Goal: Check status: Check status

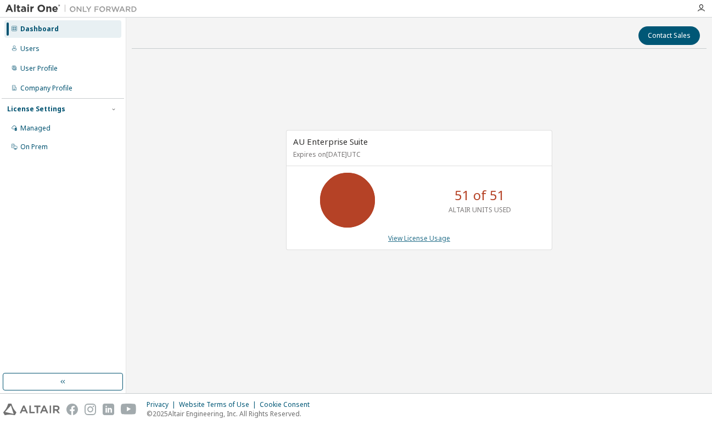
click at [434, 237] on link "View License Usage" at bounding box center [419, 238] width 62 height 9
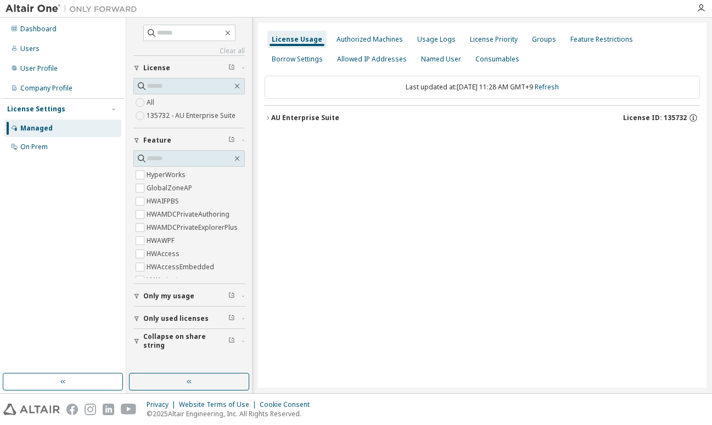
click at [269, 120] on icon "button" at bounding box center [267, 118] width 7 height 7
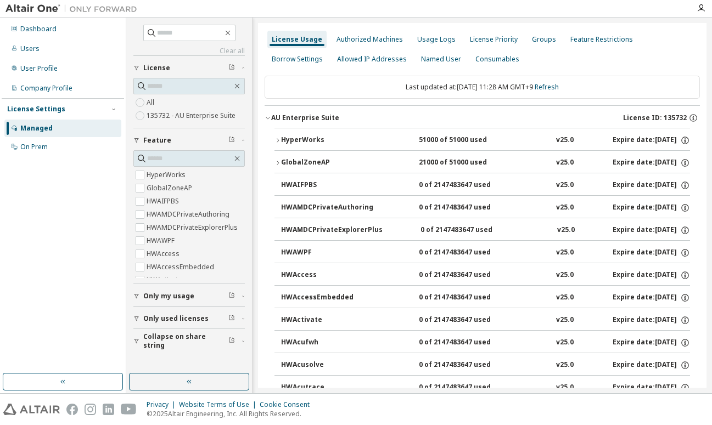
click at [282, 139] on div "HyperWorks" at bounding box center [330, 141] width 99 height 10
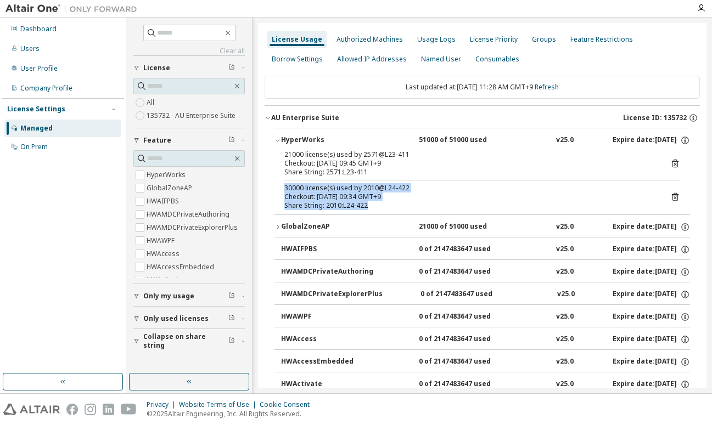
drag, startPoint x: 404, startPoint y: 207, endPoint x: 282, endPoint y: 182, distance: 124.4
click at [282, 182] on div "21000 license(s) used by 2571@L23-411 Checkout: [DATE] 09:45 GMT+9 Share String…" at bounding box center [481, 182] width 415 height 64
click at [509, 193] on div "Checkout: [DATE] 09:34 GMT+9" at bounding box center [468, 197] width 369 height 9
drag, startPoint x: 410, startPoint y: 210, endPoint x: 281, endPoint y: 189, distance: 130.1
click at [281, 189] on div "21000 license(s) used by 2571@L23-411 Checkout: [DATE] 09:45 GMT+9 Share String…" at bounding box center [481, 182] width 415 height 64
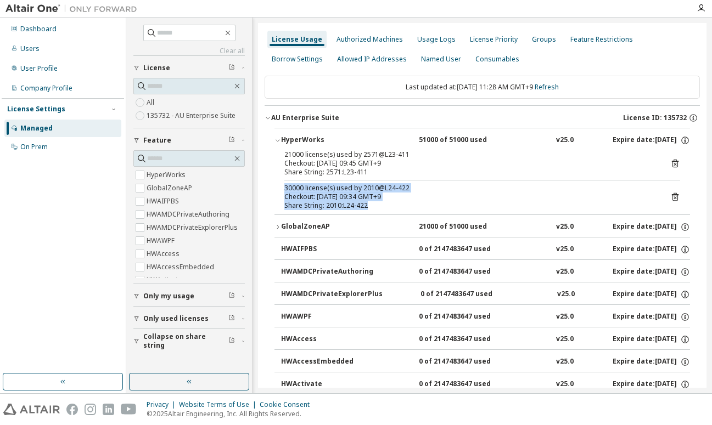
click at [466, 202] on div "Share String: 2010:L24-422" at bounding box center [468, 205] width 369 height 9
drag, startPoint x: 389, startPoint y: 208, endPoint x: 264, endPoint y: 190, distance: 125.8
click at [408, 200] on div "Checkout: [DATE] 09:34 GMT+9" at bounding box center [468, 197] width 369 height 9
drag, startPoint x: 372, startPoint y: 207, endPoint x: 279, endPoint y: 187, distance: 95.3
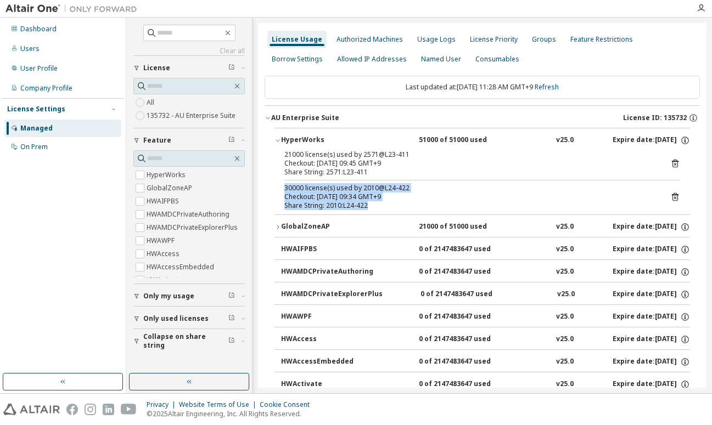
click at [279, 187] on div "21000 license(s) used by 2571@L23-411 Checkout: [DATE] 09:45 GMT+9 Share String…" at bounding box center [481, 182] width 415 height 64
click at [398, 206] on div "Share String: 2010:L24-422" at bounding box center [468, 205] width 369 height 9
click at [498, 195] on div "Checkout: [DATE] 09:34 GMT+9" at bounding box center [468, 197] width 369 height 9
drag, startPoint x: 402, startPoint y: 208, endPoint x: 289, endPoint y: 196, distance: 113.7
click at [283, 190] on div "21000 license(s) used by 2571@L23-411 Checkout: [DATE] 09:45 GMT+9 Share String…" at bounding box center [481, 182] width 415 height 64
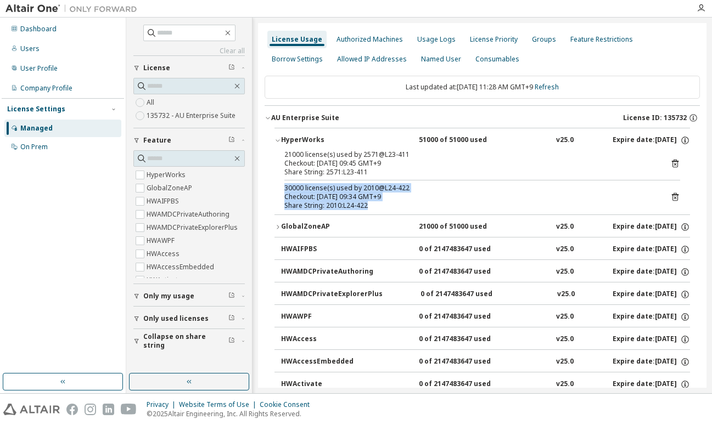
click at [379, 206] on div "Share String: 2010:L24-422" at bounding box center [468, 205] width 369 height 9
click at [473, 197] on div "Checkout: [DATE] 09:34 GMT+9" at bounding box center [468, 197] width 369 height 9
click at [552, 86] on link "Refresh" at bounding box center [546, 86] width 24 height 9
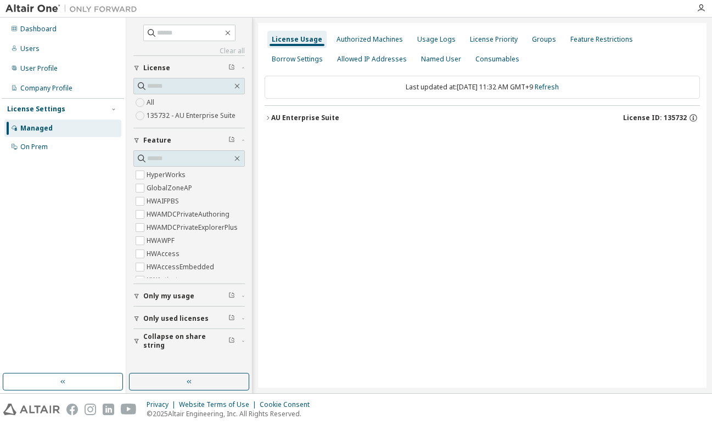
click at [267, 120] on icon "button" at bounding box center [267, 118] width 7 height 7
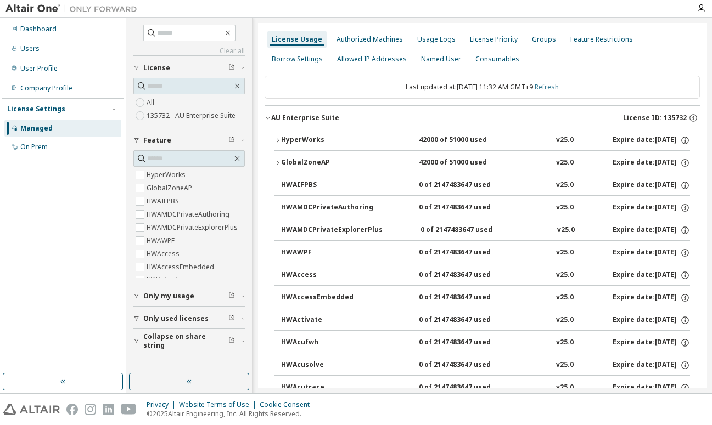
click at [558, 88] on link "Refresh" at bounding box center [546, 86] width 24 height 9
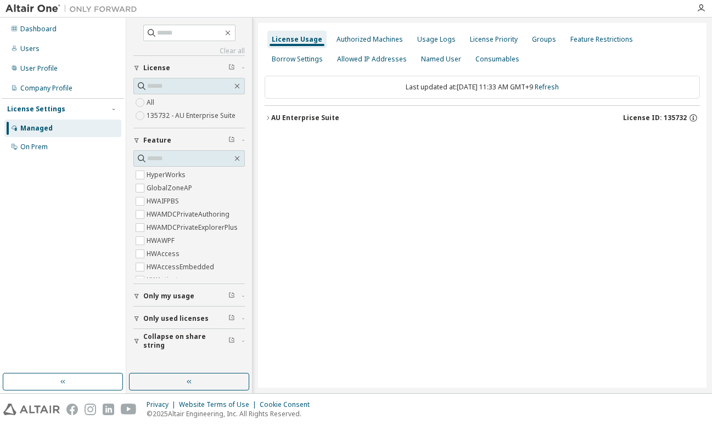
click at [265, 116] on icon "button" at bounding box center [267, 118] width 7 height 7
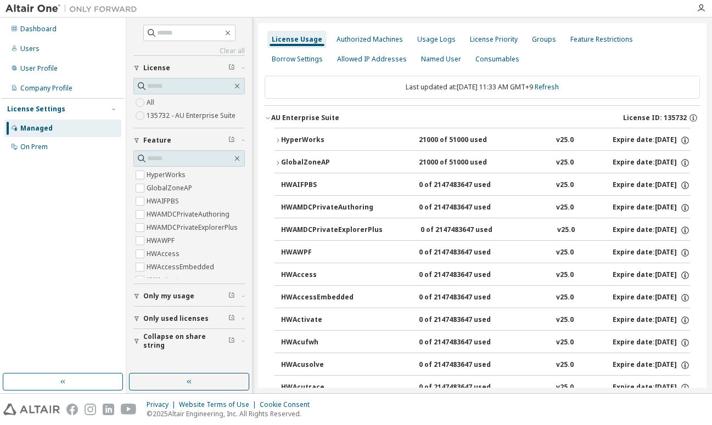
click at [36, 206] on div "Dashboard Users User Profile Company Profile License Settings Managed On Prem" at bounding box center [63, 195] width 122 height 353
click at [274, 139] on icon "button" at bounding box center [277, 140] width 7 height 7
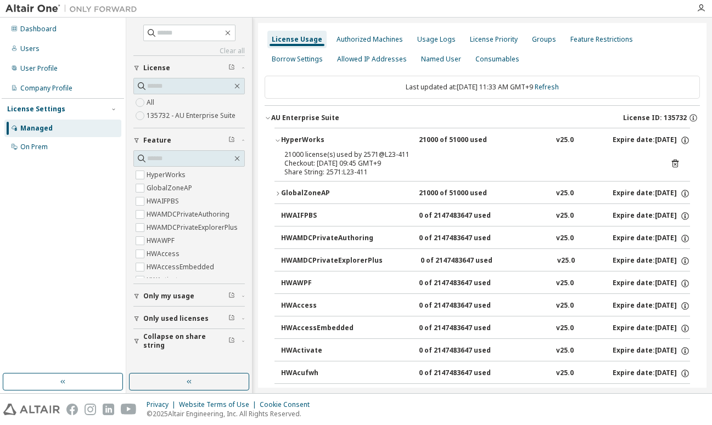
click at [277, 194] on icon "button" at bounding box center [277, 193] width 7 height 7
